Goal: Task Accomplishment & Management: Use online tool/utility

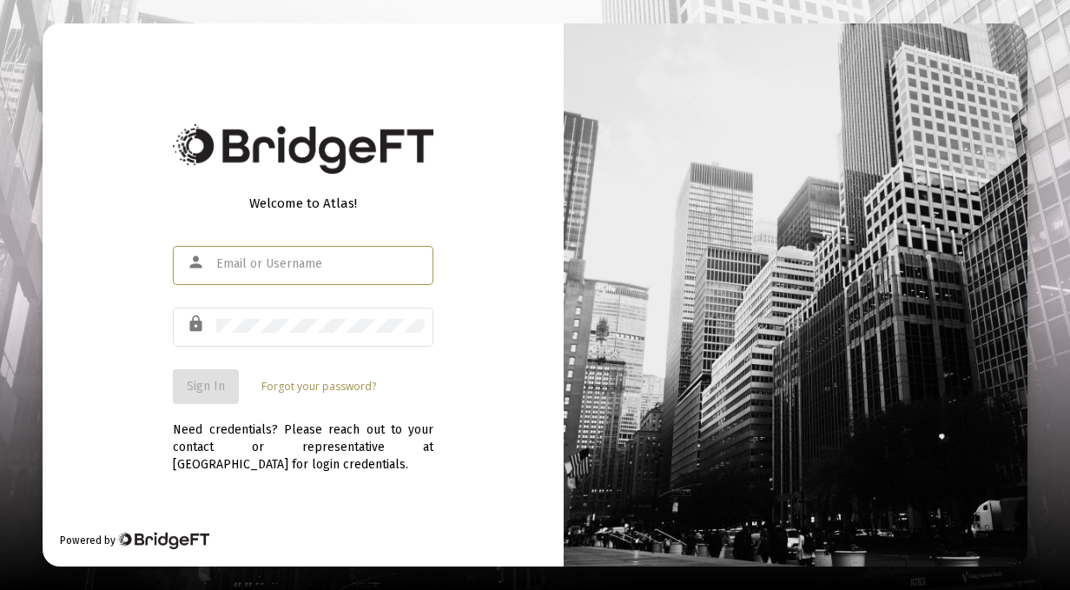
click at [222, 270] on input "text" at bounding box center [320, 264] width 208 height 14
click at [263, 267] on input "text" at bounding box center [320, 264] width 208 height 14
click at [317, 248] on div at bounding box center [320, 263] width 208 height 43
drag, startPoint x: 318, startPoint y: 257, endPoint x: 264, endPoint y: 258, distance: 53.9
click at [264, 258] on div at bounding box center [320, 263] width 208 height 43
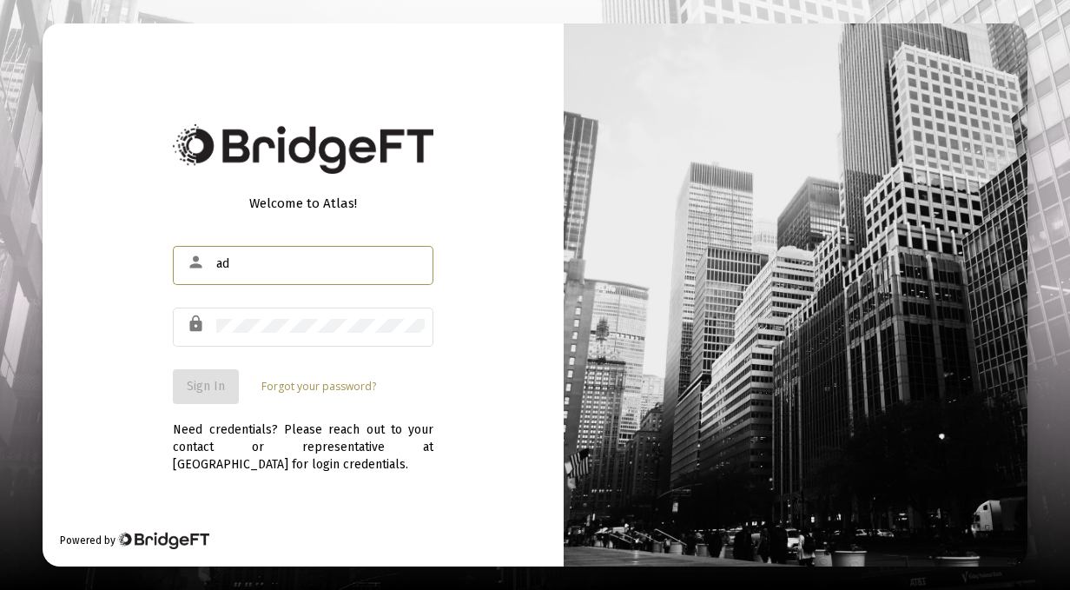
type input "ad"
drag, startPoint x: 241, startPoint y: 251, endPoint x: 236, endPoint y: 261, distance: 11.3
click at [238, 253] on div "ad" at bounding box center [320, 263] width 208 height 43
type input "[EMAIL_ADDRESS][DOMAIN_NAME]"
click at [208, 393] on button "Sign In" at bounding box center [206, 386] width 66 height 35
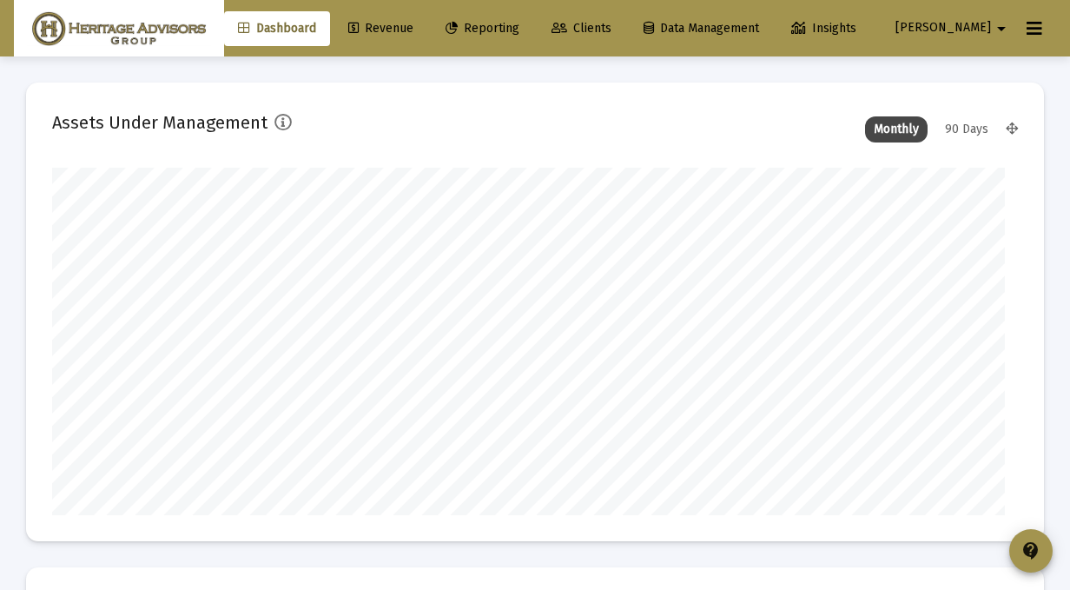
type input "[DATE]"
